Goal: Check status: Check status

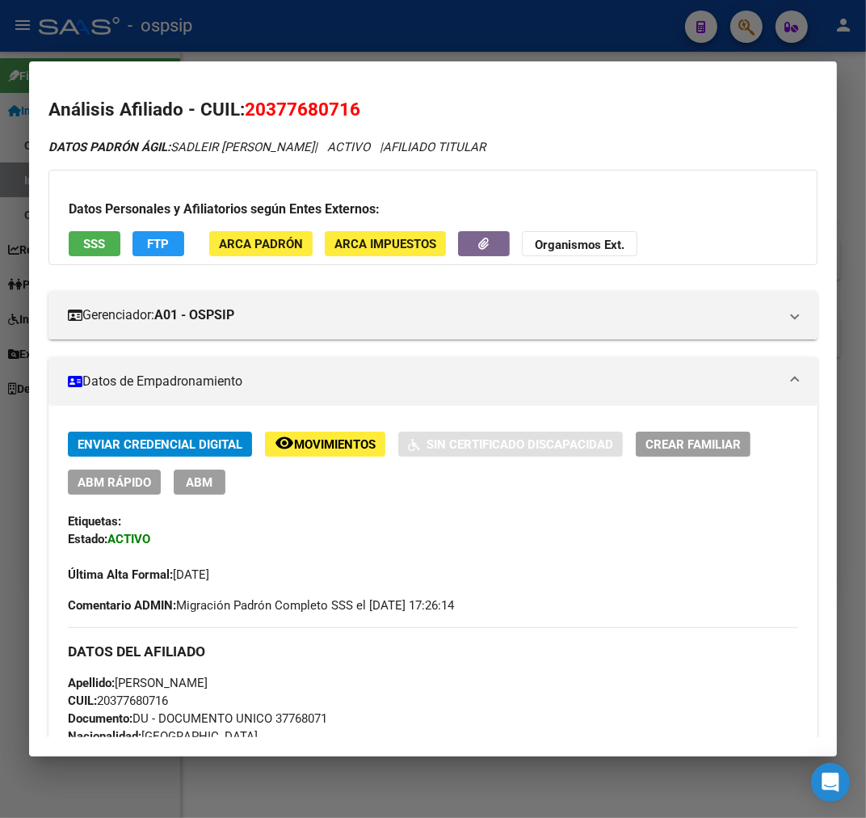
scroll to position [1547, 0]
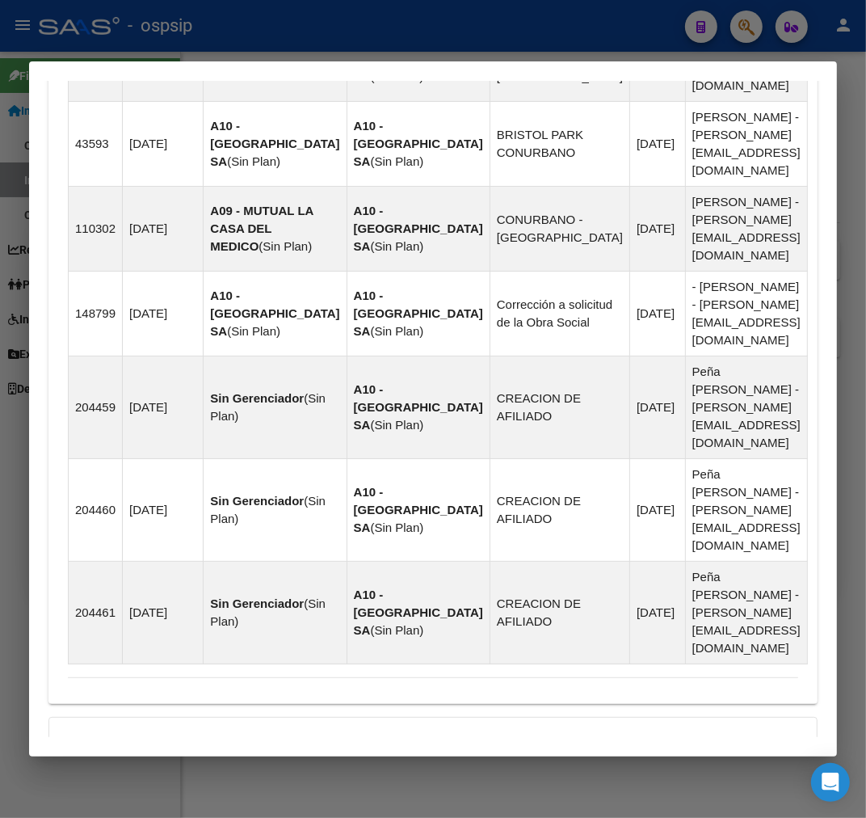
click at [447, 15] on div at bounding box center [433, 409] width 866 height 818
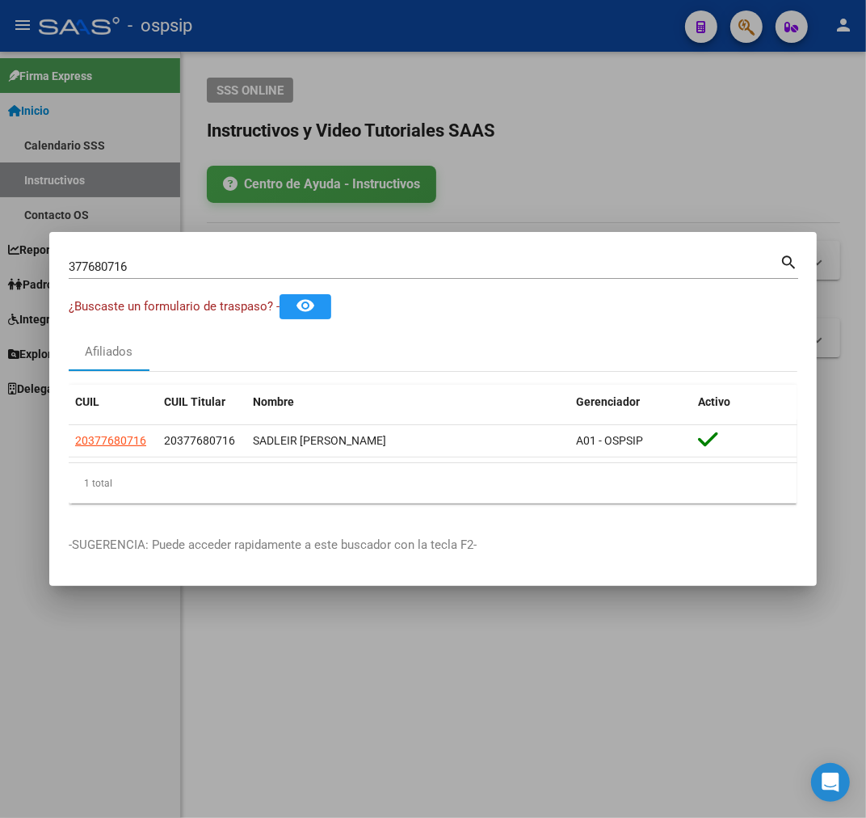
click at [447, 15] on div at bounding box center [433, 409] width 866 height 818
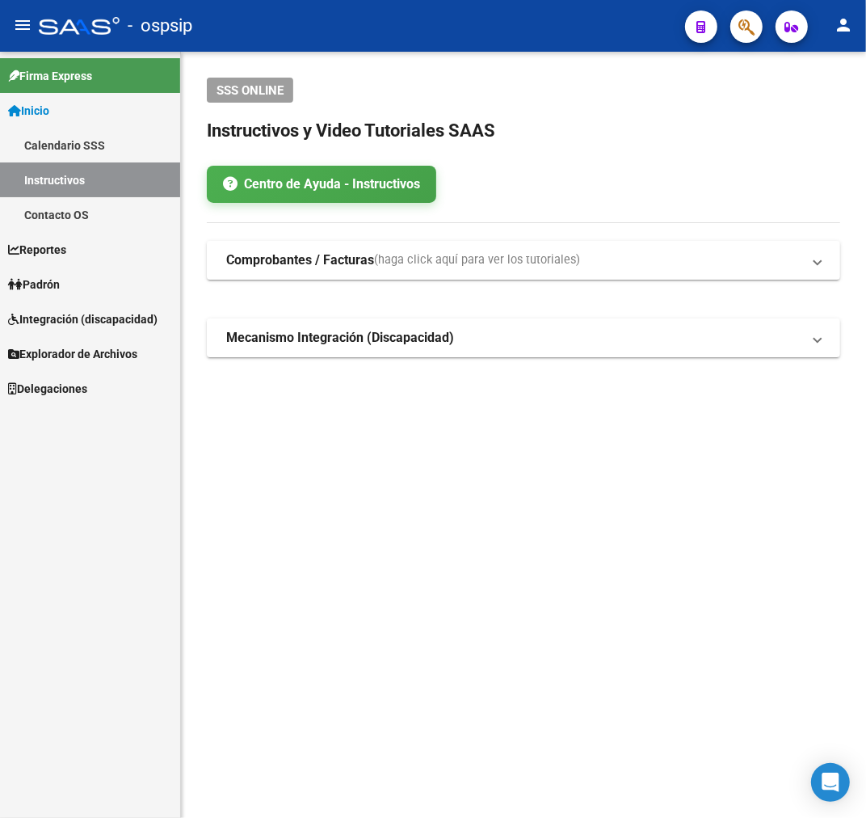
click at [736, 24] on button "button" at bounding box center [747, 27] width 32 height 32
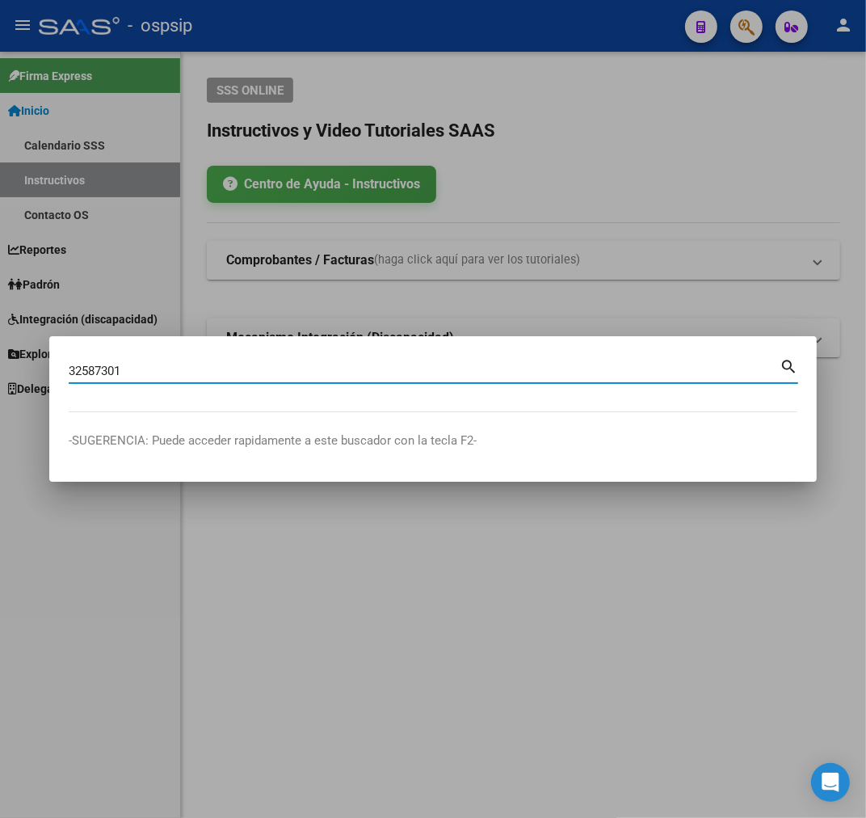
type input "32587301"
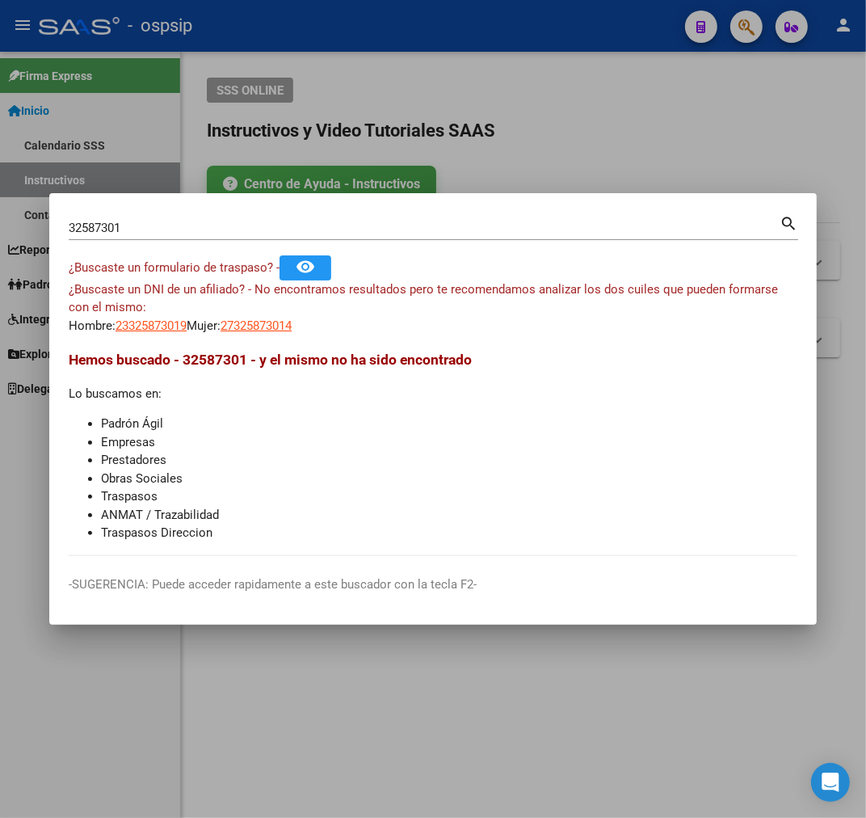
click at [322, 734] on div at bounding box center [433, 409] width 866 height 818
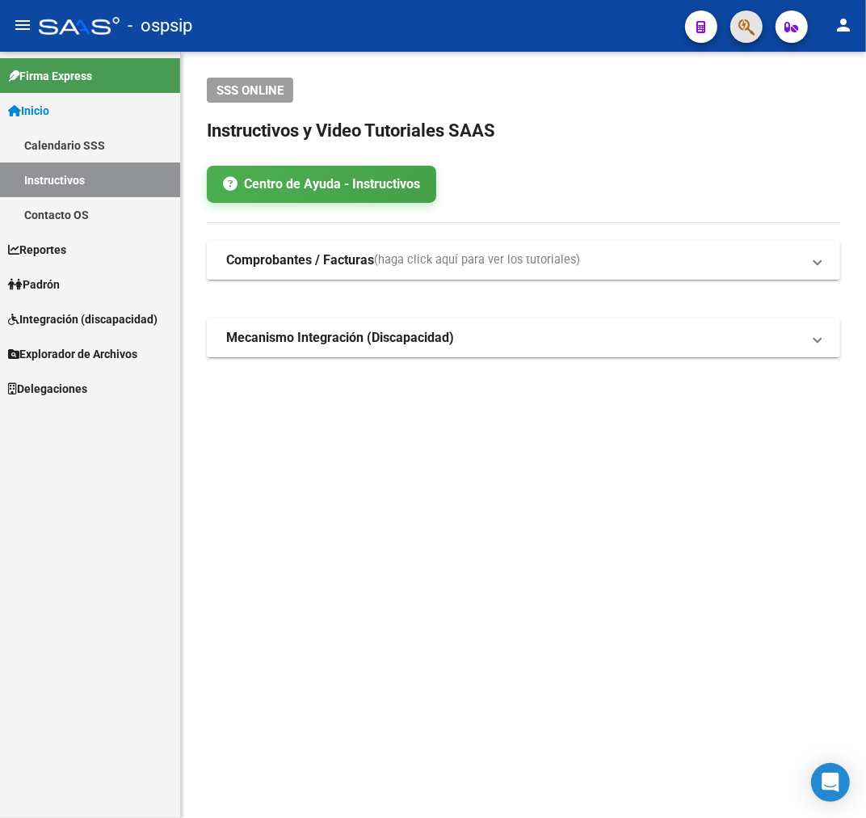
click at [756, 27] on button "button" at bounding box center [747, 27] width 32 height 32
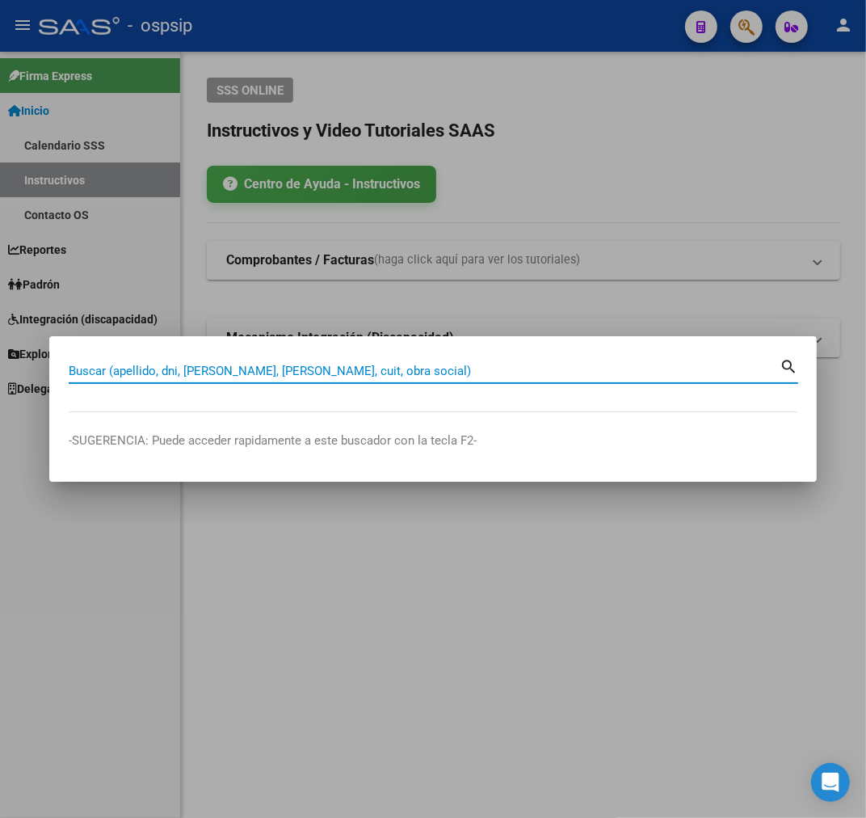
type input "."
type input "32587301"
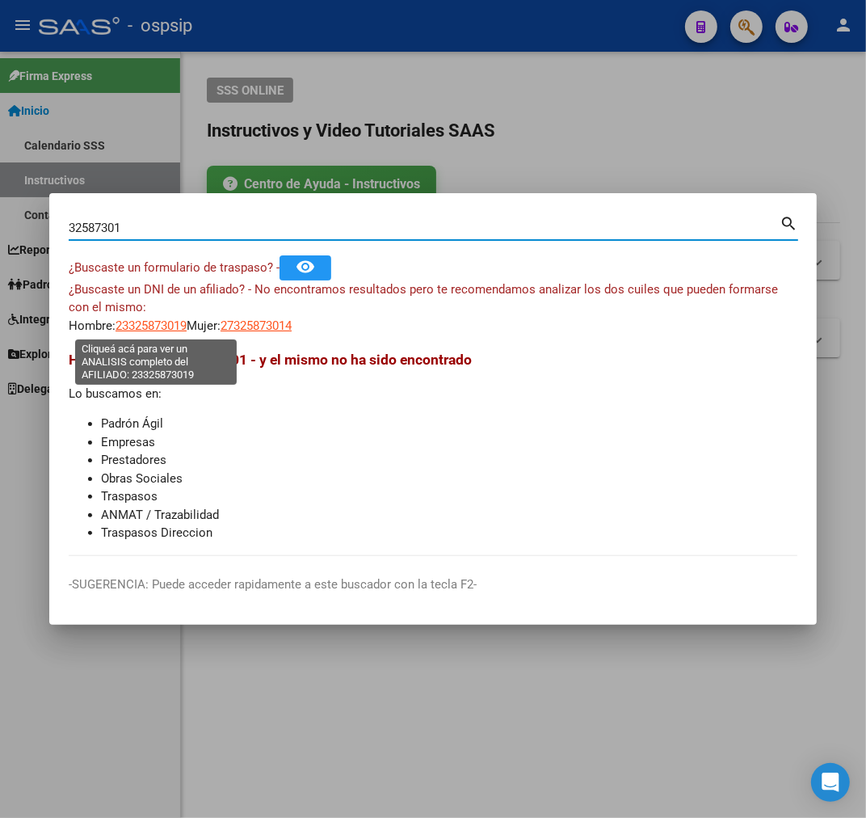
click at [179, 322] on span "23325873019" at bounding box center [151, 325] width 71 height 15
type textarea "23325873019"
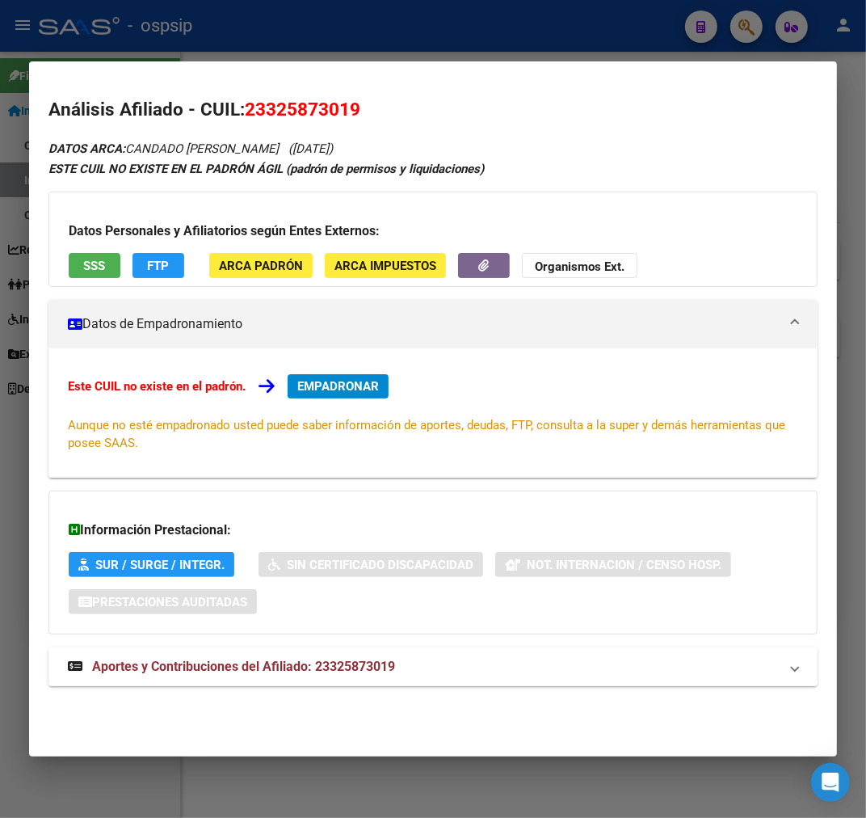
click at [413, 680] on mat-expansion-panel-header "Aportes y Contribuciones del Afiliado: 23325873019" at bounding box center [432, 666] width 769 height 39
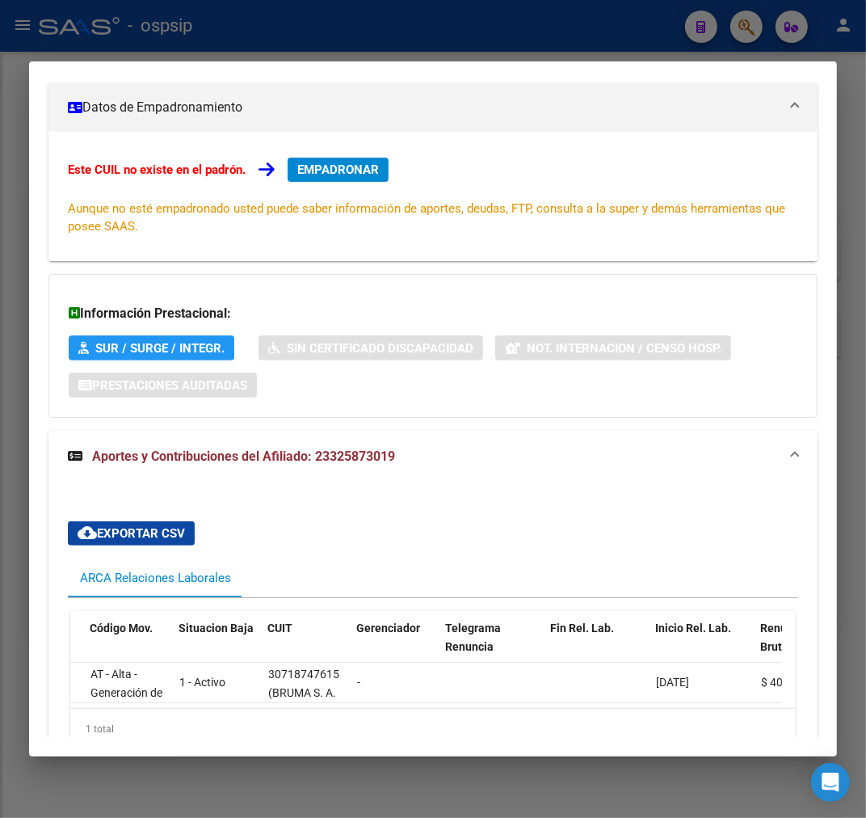
scroll to position [0, 55]
click at [590, 24] on div at bounding box center [433, 409] width 866 height 818
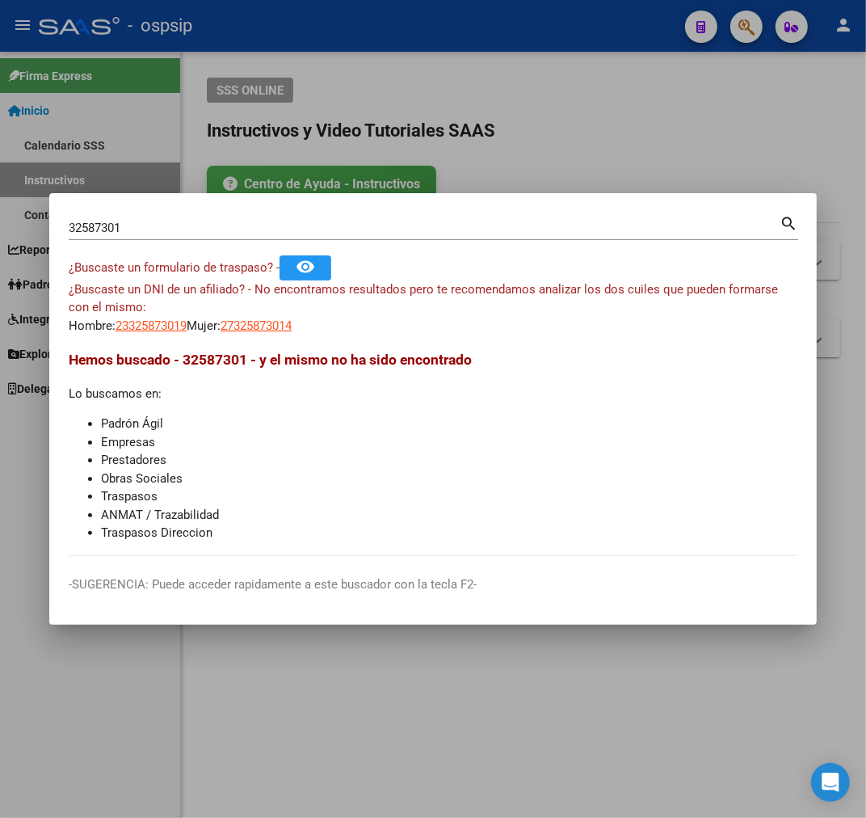
click at [590, 24] on div at bounding box center [433, 409] width 866 height 818
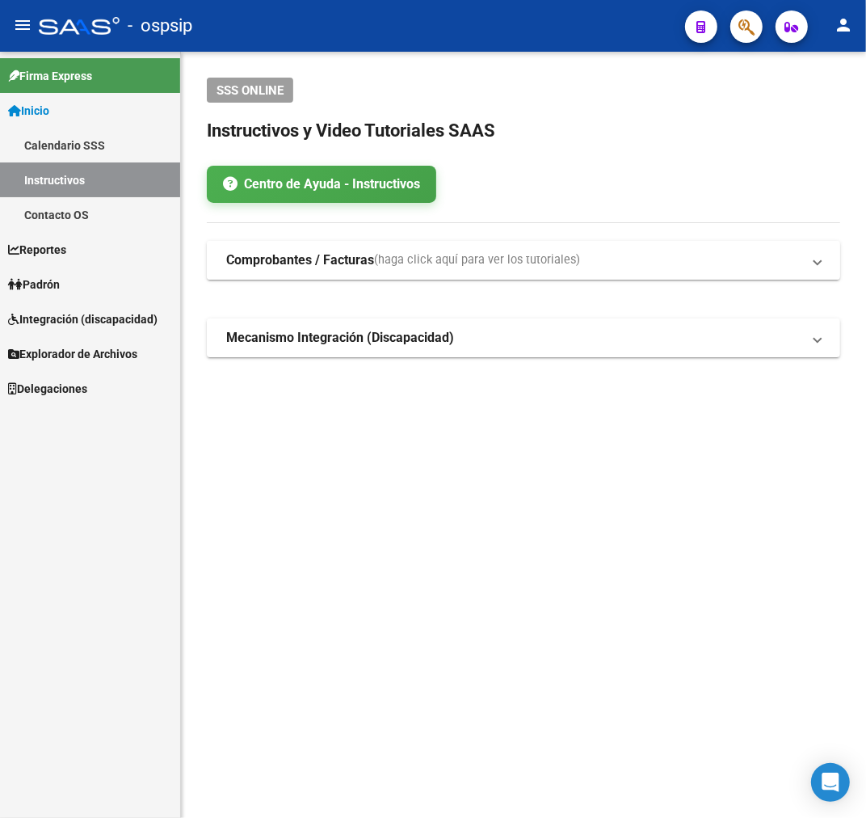
click at [731, 11] on button "button" at bounding box center [747, 27] width 32 height 32
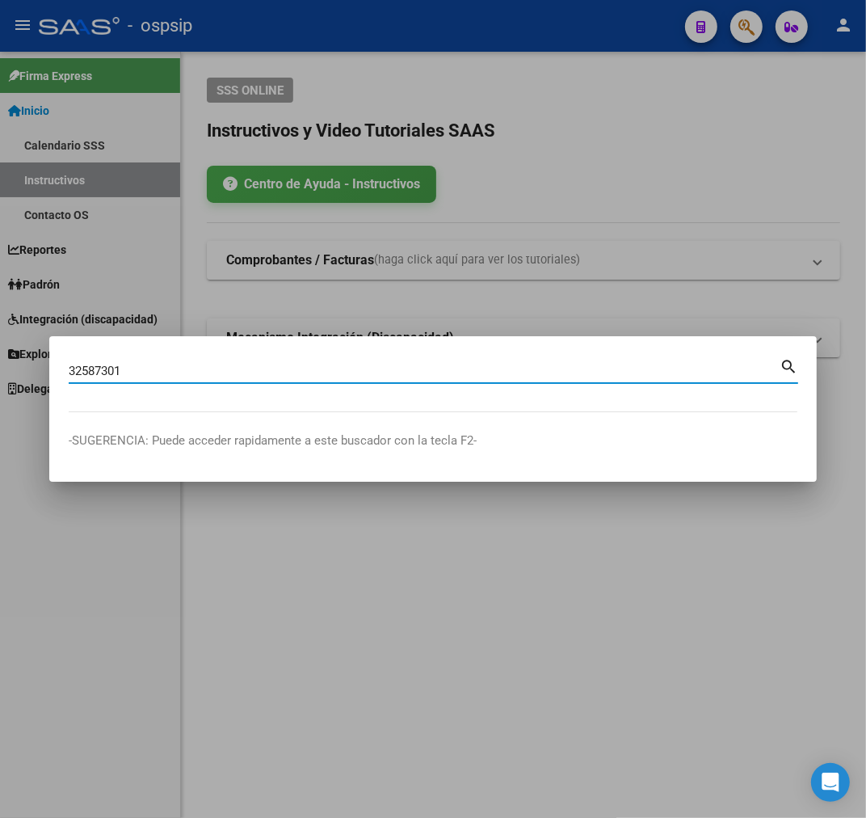
type input "32587301"
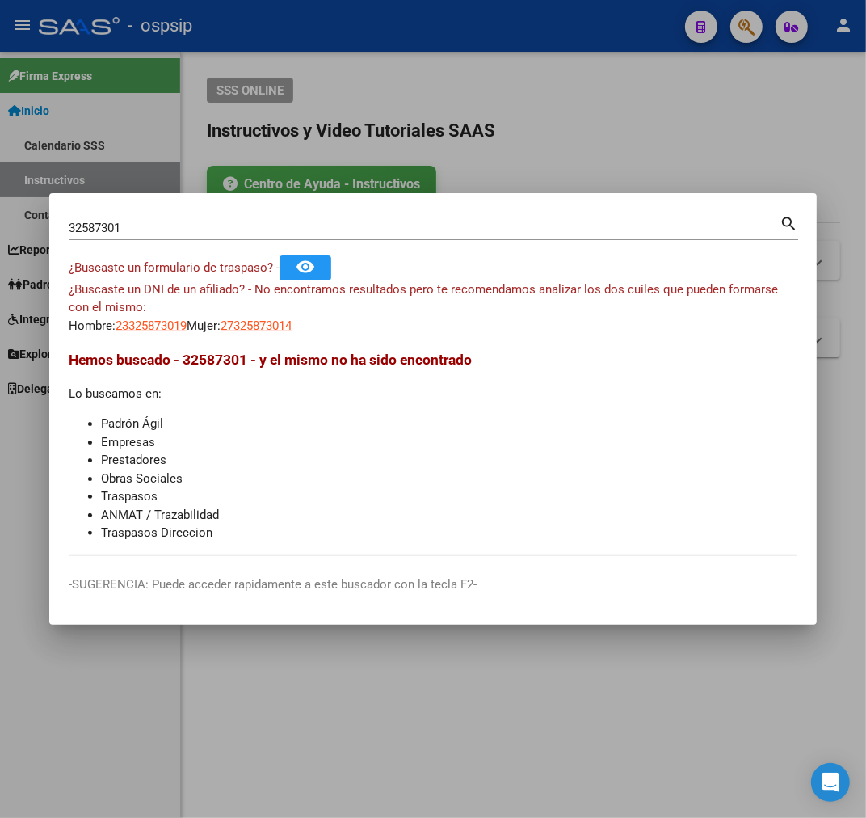
click at [144, 337] on mat-dialog-content "32587301 Buscar (apellido, dni, cuil, nro traspaso, cuit, obra social) search ¿…" at bounding box center [433, 384] width 768 height 343
click at [151, 330] on span "23325873019" at bounding box center [151, 325] width 71 height 15
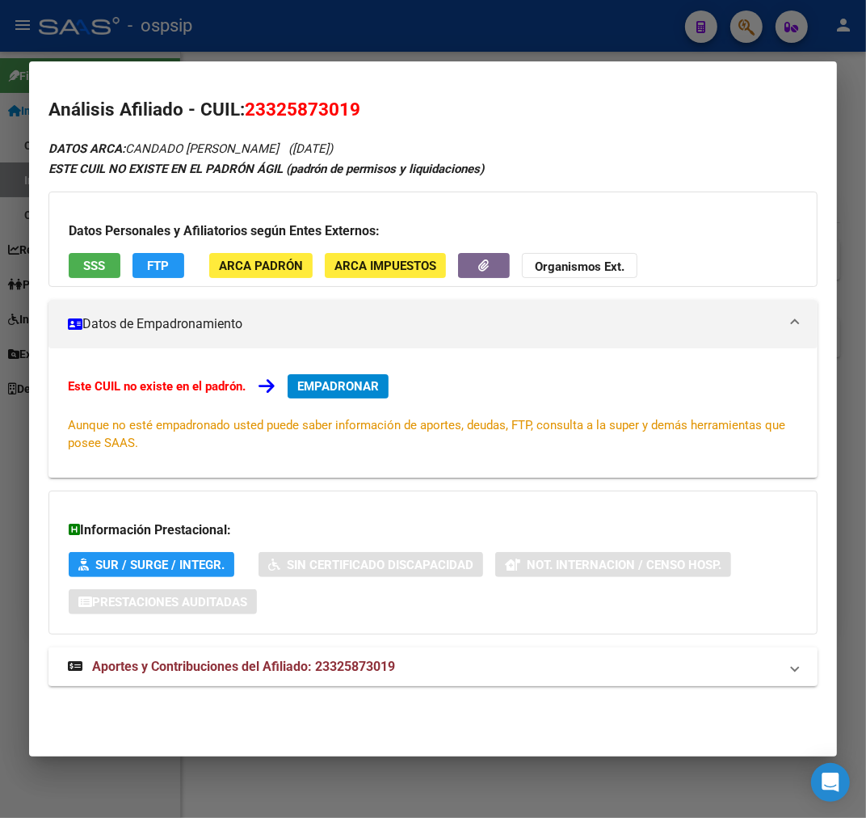
click at [604, 675] on mat-panel-title "Aportes y Contribuciones del Afiliado: 23325873019" at bounding box center [423, 666] width 711 height 19
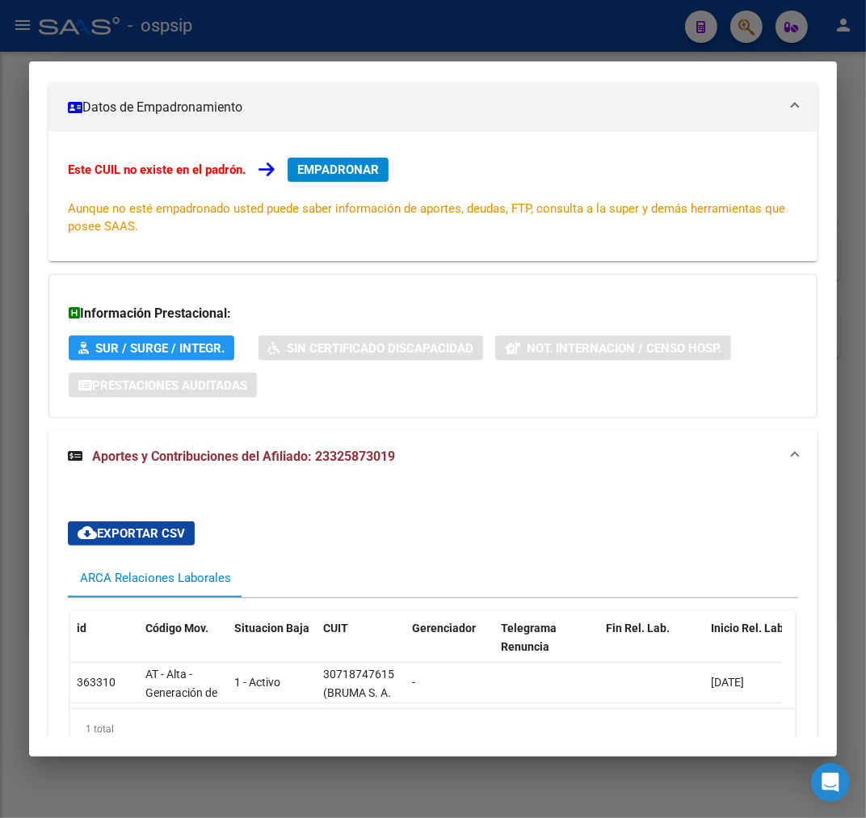
scroll to position [217, 0]
